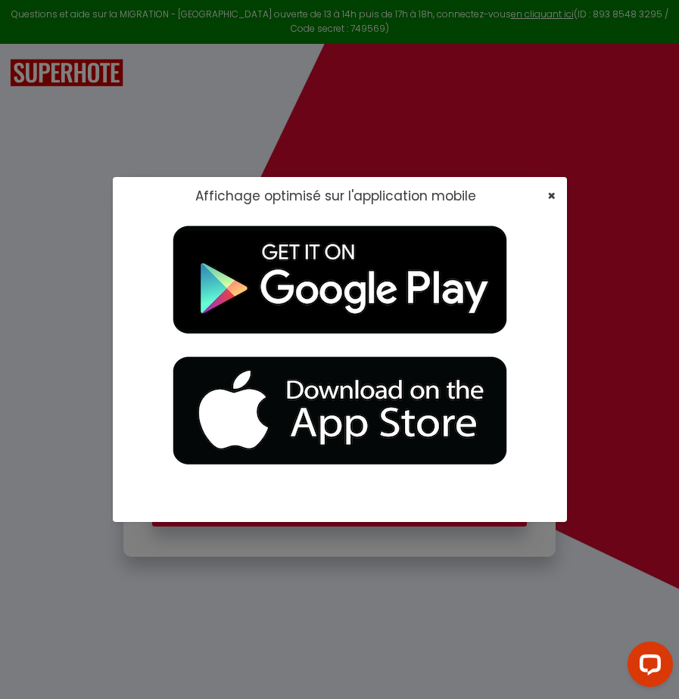
type input "[EMAIL_ADDRESS][DOMAIN_NAME]"
click at [548, 195] on span "×" at bounding box center [551, 195] width 8 height 19
checkbox input "true"
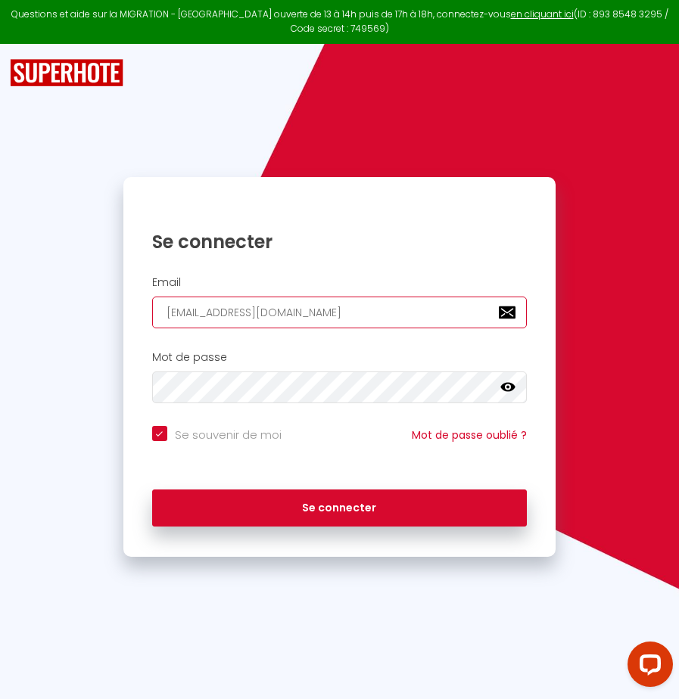
click at [390, 313] on input "[EMAIL_ADDRESS][DOMAIN_NAME]" at bounding box center [339, 313] width 374 height 32
type input "[EMAIL_ADDRESS][DOMAIN_NAME]"
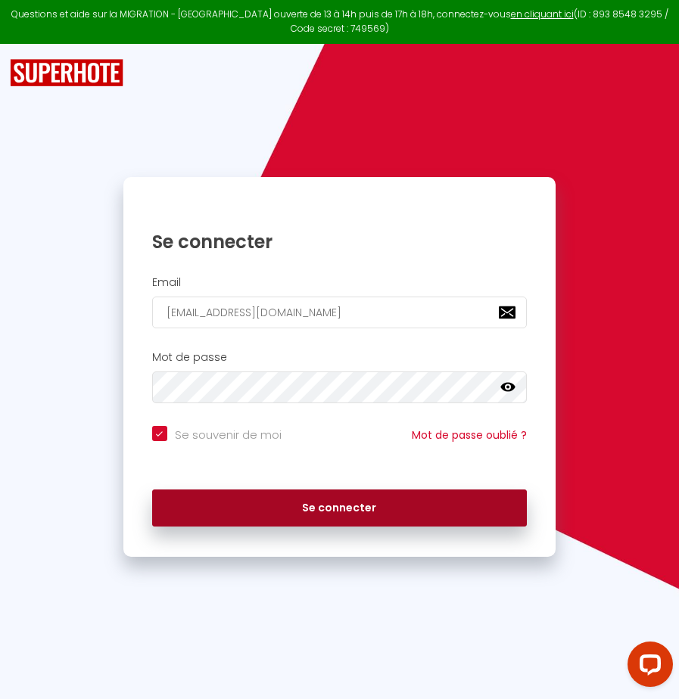
click at [284, 501] on button "Se connecter" at bounding box center [339, 508] width 374 height 38
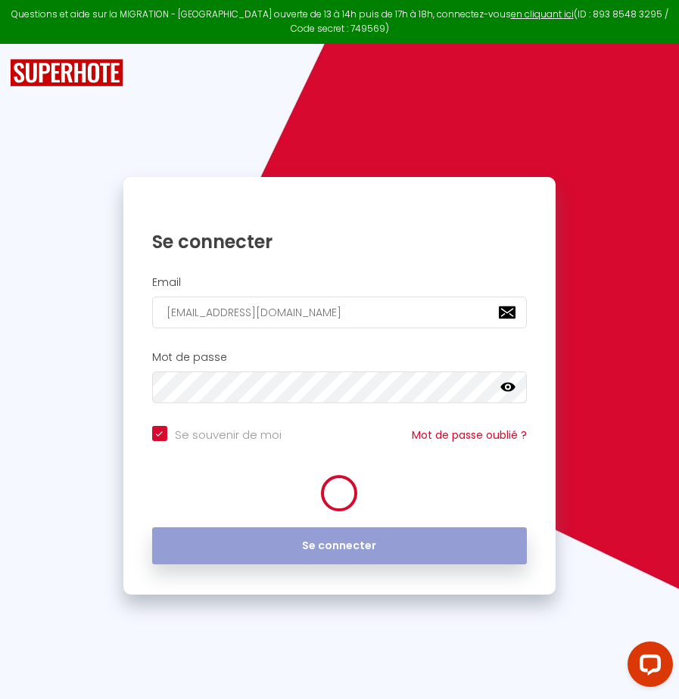
checkbox input "true"
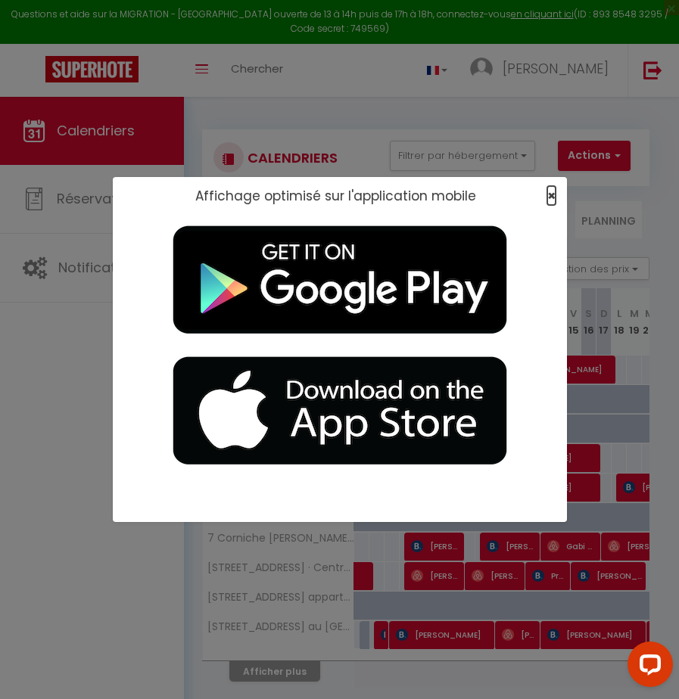
click at [549, 197] on span "×" at bounding box center [551, 195] width 8 height 19
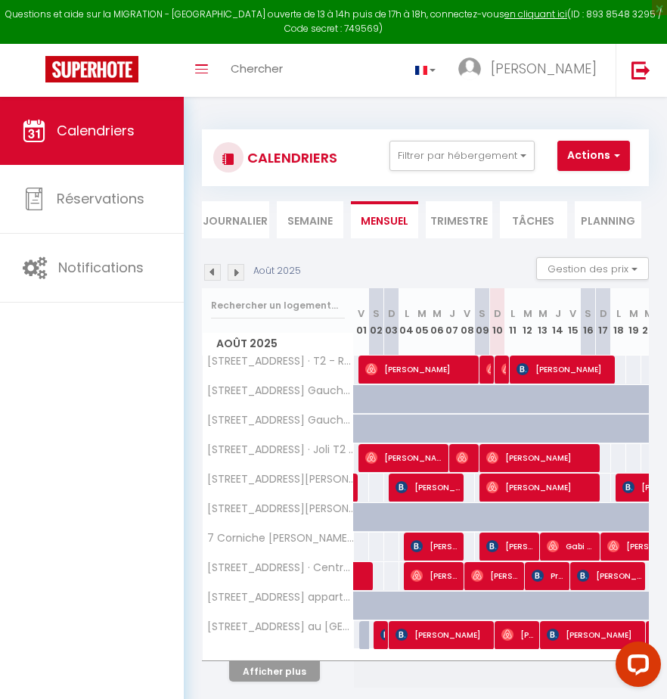
click at [315, 221] on li "Semaine" at bounding box center [310, 219] width 67 height 37
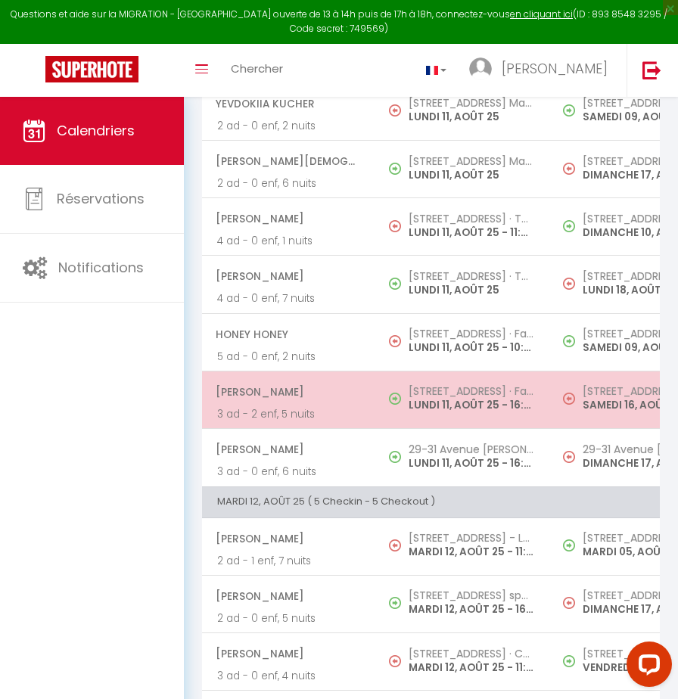
scroll to position [419, 0]
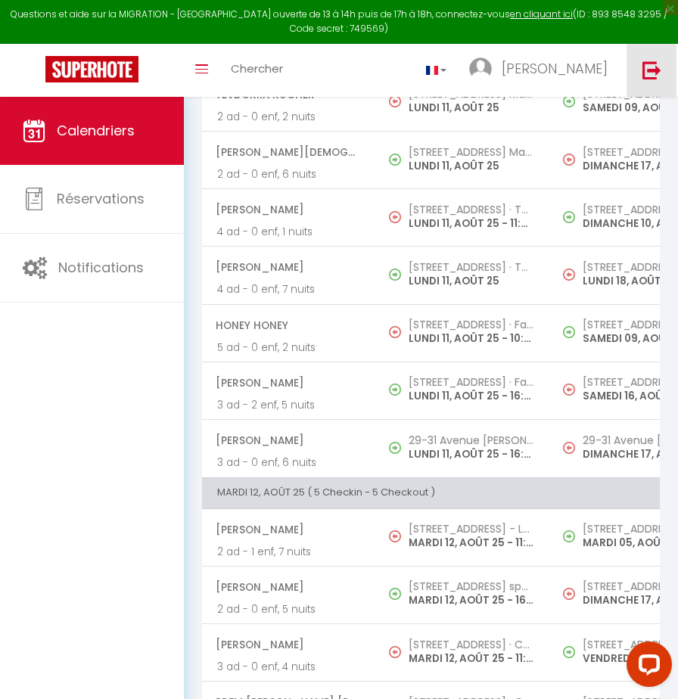
click at [639, 65] on link at bounding box center [651, 70] width 50 height 53
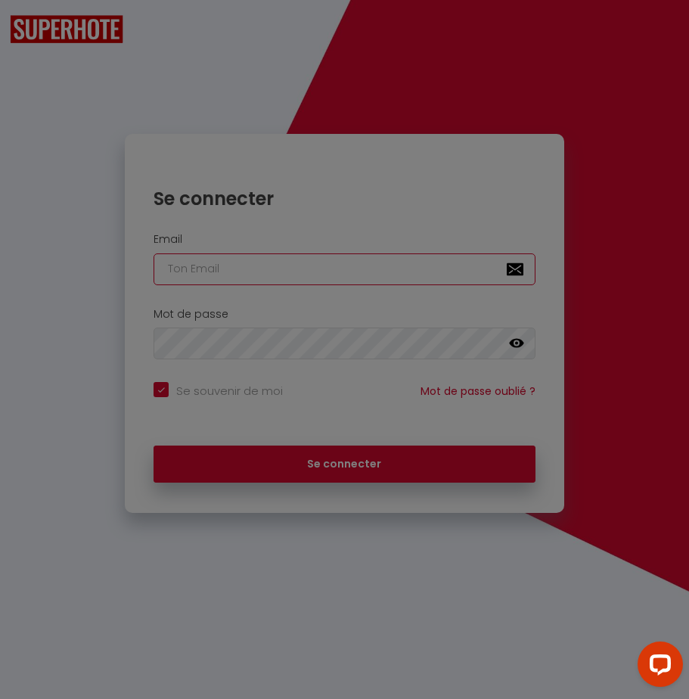
type input "[EMAIL_ADDRESS][DOMAIN_NAME]"
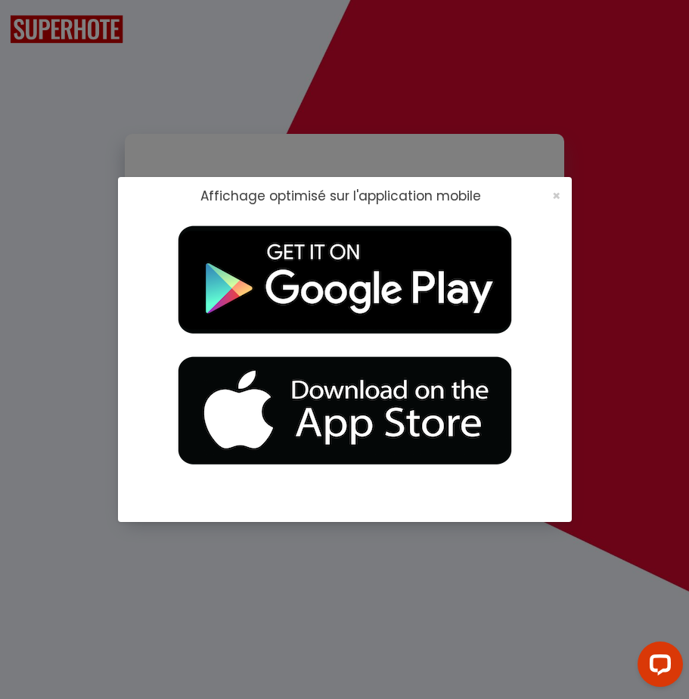
checkbox input "true"
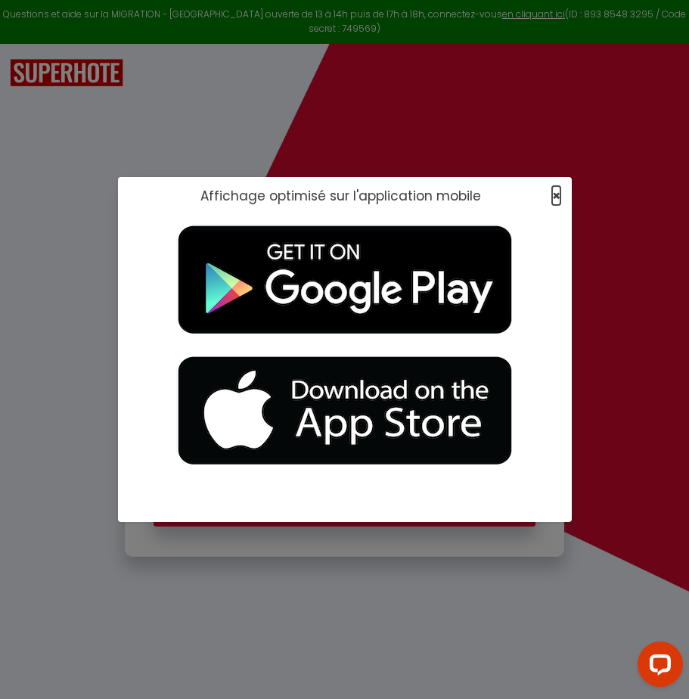
click at [558, 196] on span "×" at bounding box center [556, 195] width 8 height 19
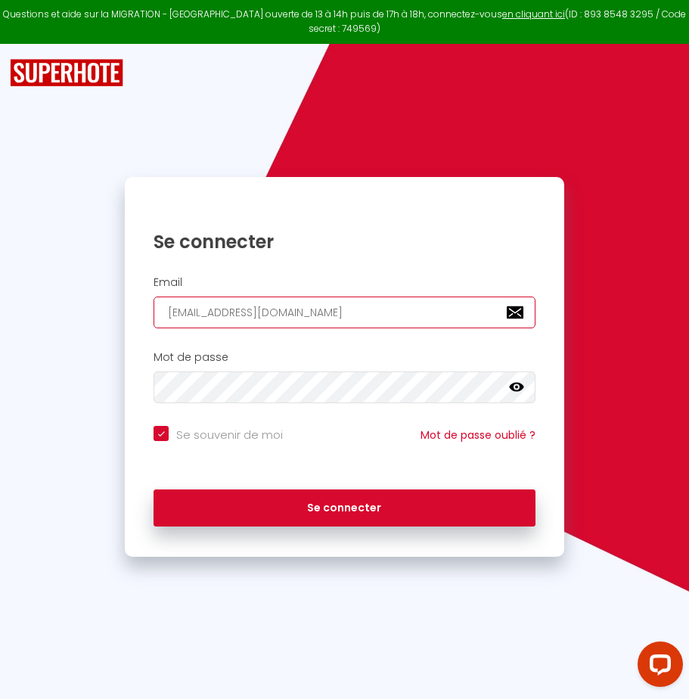
click at [406, 299] on input "[EMAIL_ADDRESS][DOMAIN_NAME]" at bounding box center [345, 313] width 382 height 32
type input "[EMAIL_ADDRESS][DOMAIN_NAME]"
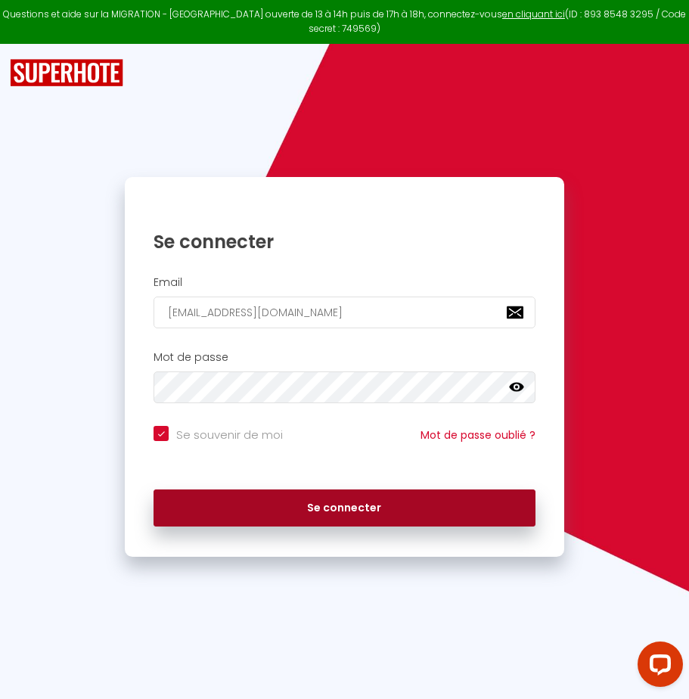
click at [336, 499] on button "Se connecter" at bounding box center [345, 508] width 382 height 38
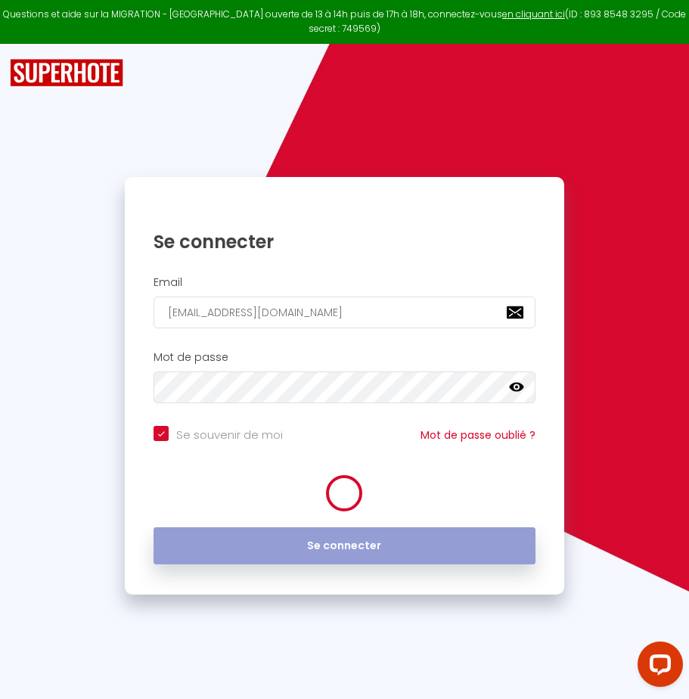
checkbox input "true"
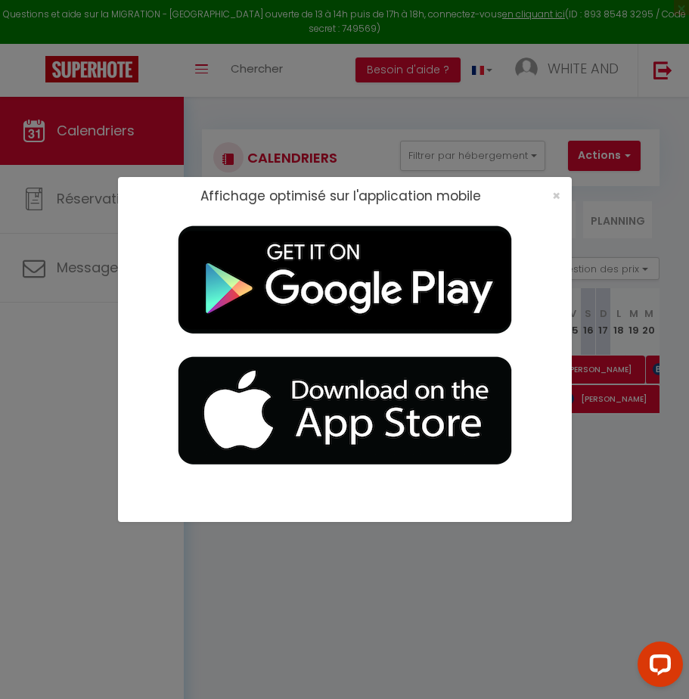
click at [564, 199] on div "×" at bounding box center [552, 195] width 38 height 15
click at [555, 194] on span "×" at bounding box center [556, 195] width 8 height 19
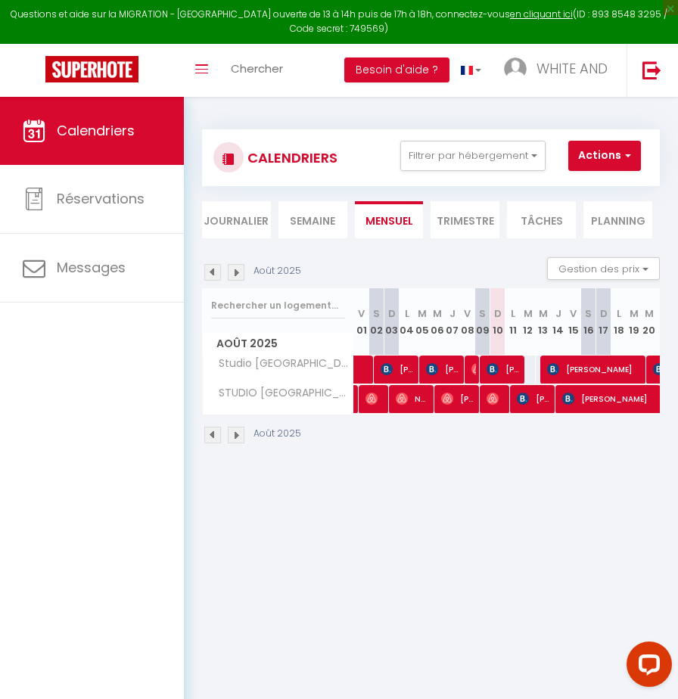
click at [301, 224] on li "Semaine" at bounding box center [312, 219] width 69 height 37
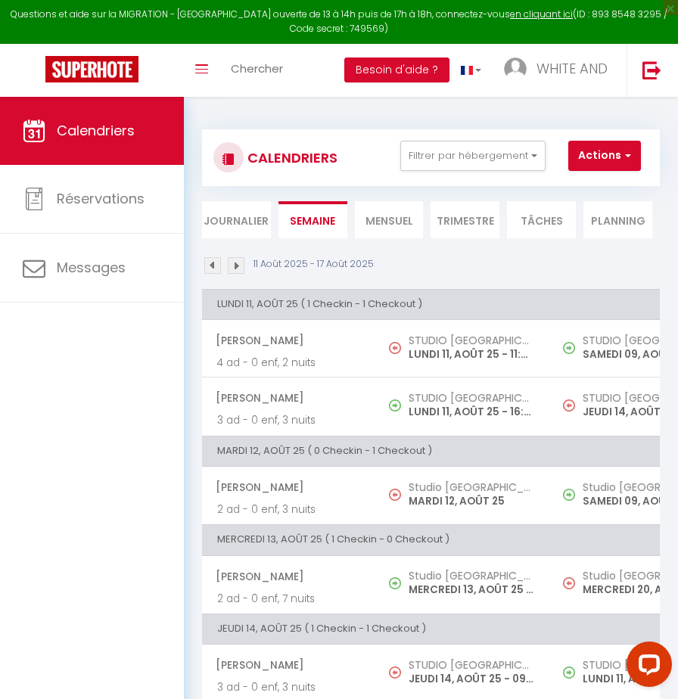
scroll to position [105, 0]
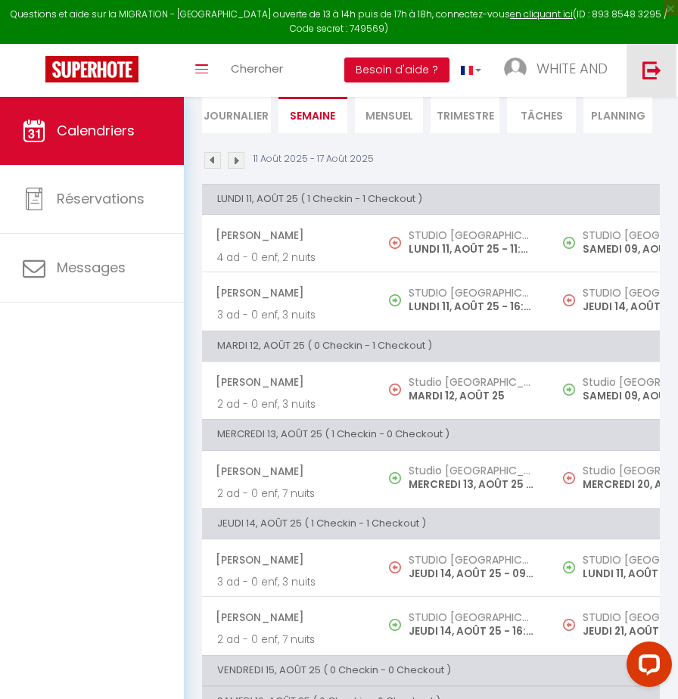
click at [634, 73] on link at bounding box center [651, 70] width 50 height 53
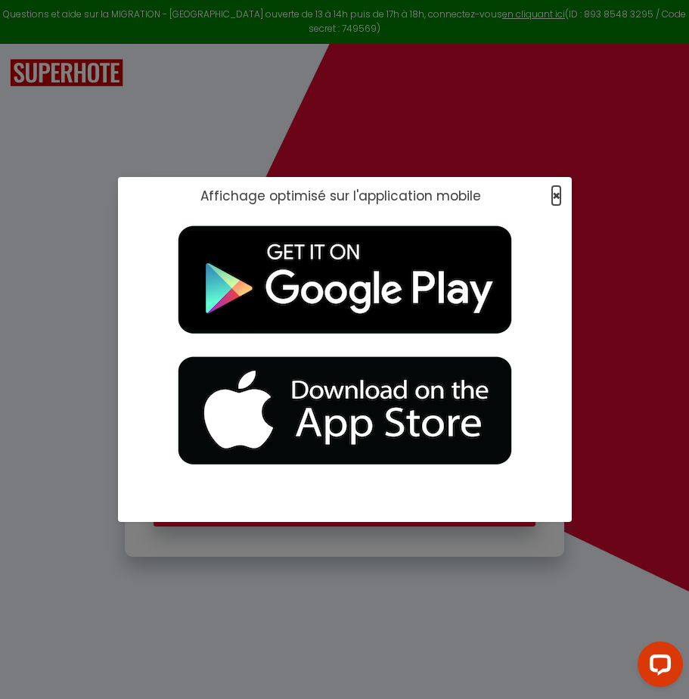
click at [555, 189] on span "×" at bounding box center [556, 195] width 8 height 19
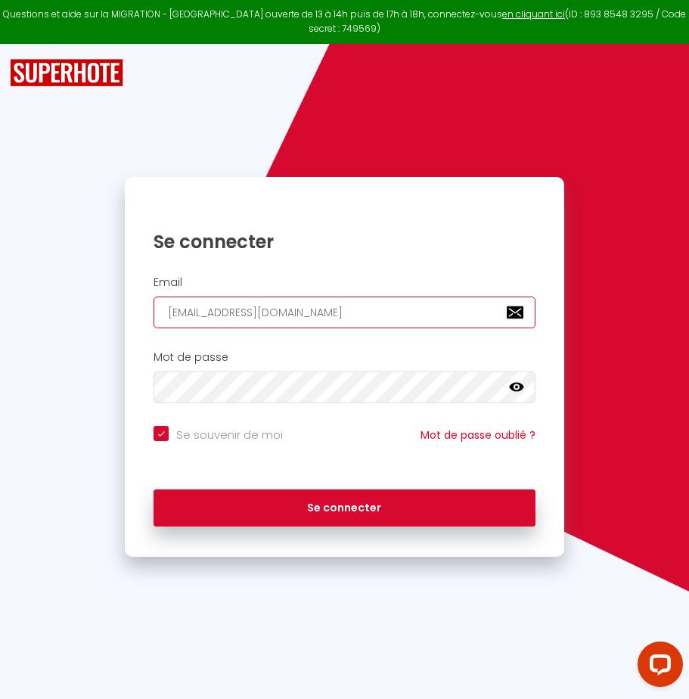
click at [378, 314] on input "[EMAIL_ADDRESS][DOMAIN_NAME]" at bounding box center [345, 313] width 382 height 32
type input "[EMAIL_ADDRESS][DOMAIN_NAME]"
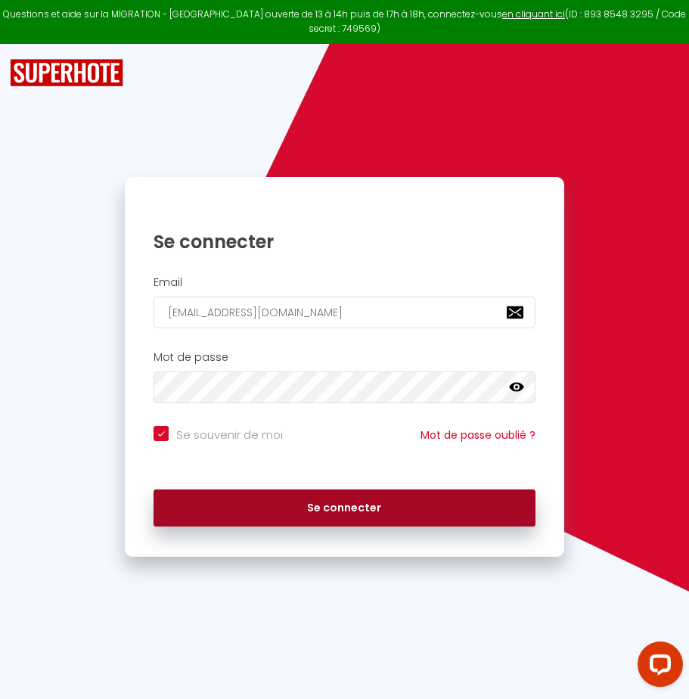
click at [216, 514] on button "Se connecter" at bounding box center [345, 508] width 382 height 38
checkbox input "true"
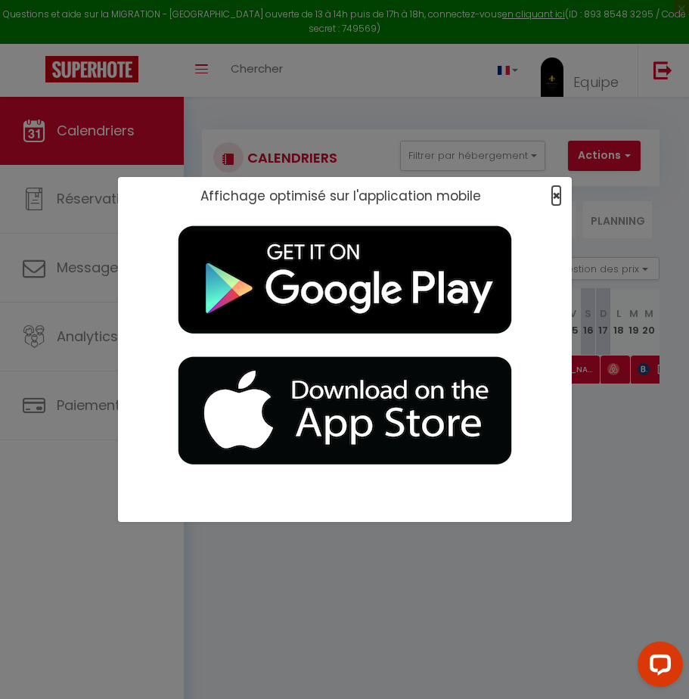
click at [556, 191] on span "×" at bounding box center [556, 195] width 8 height 19
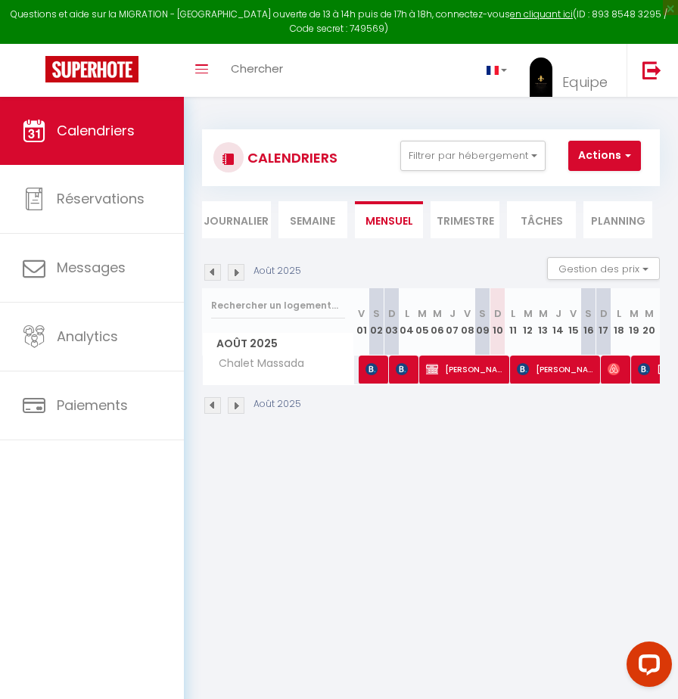
click at [327, 216] on li "Semaine" at bounding box center [312, 219] width 69 height 37
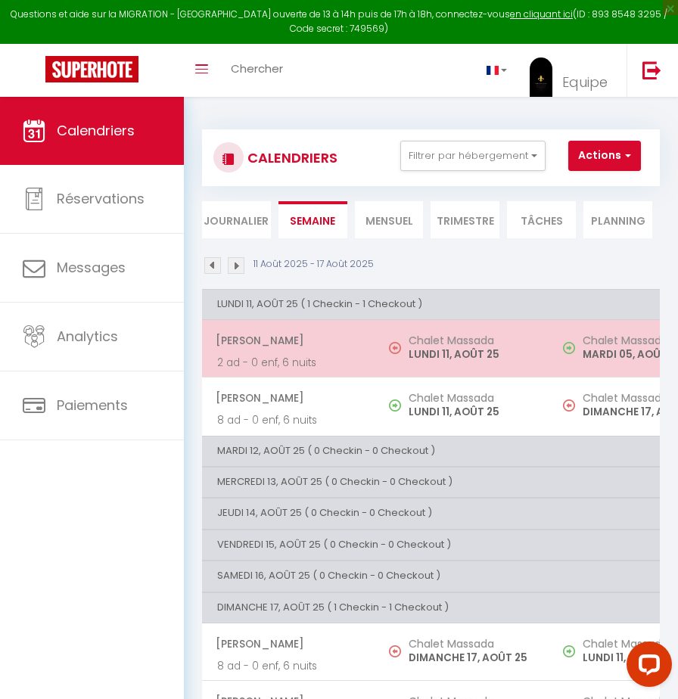
scroll to position [97, 0]
